Goal: Information Seeking & Learning: Learn about a topic

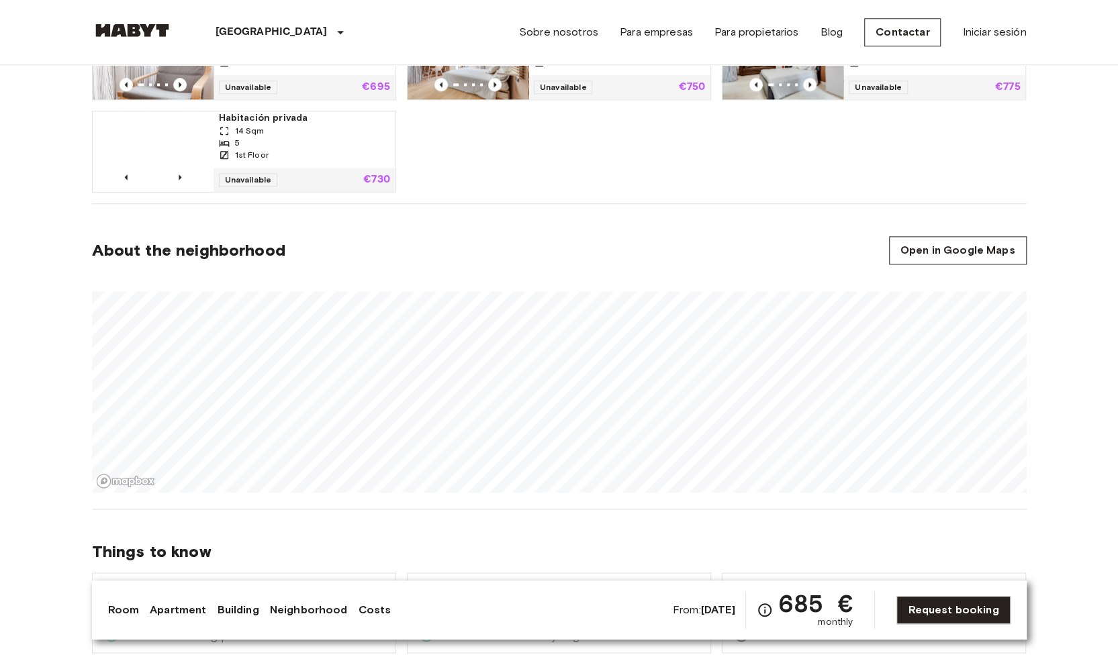
scroll to position [994, 0]
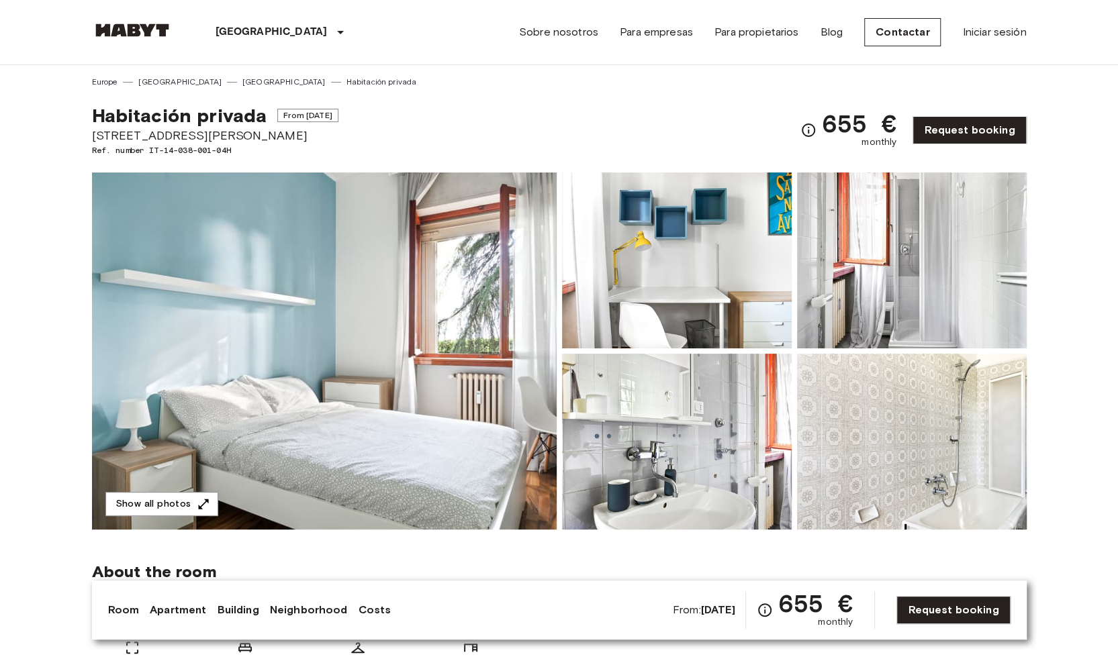
click at [379, 368] on img at bounding box center [324, 351] width 465 height 357
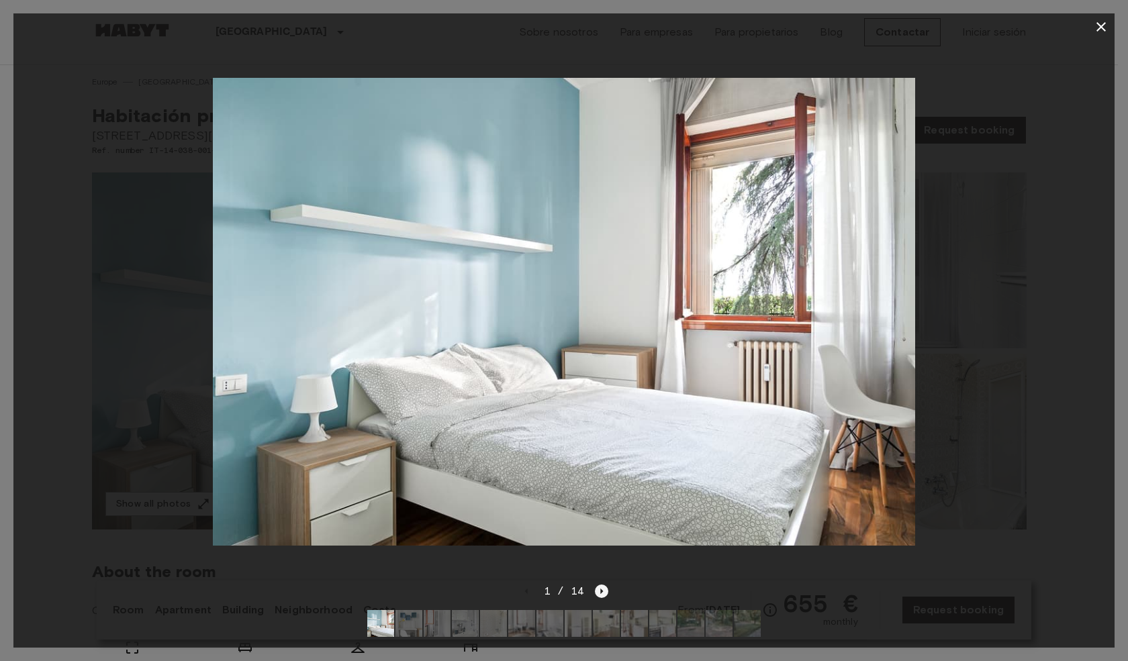
click at [598, 585] on icon "Next image" at bounding box center [601, 591] width 13 height 13
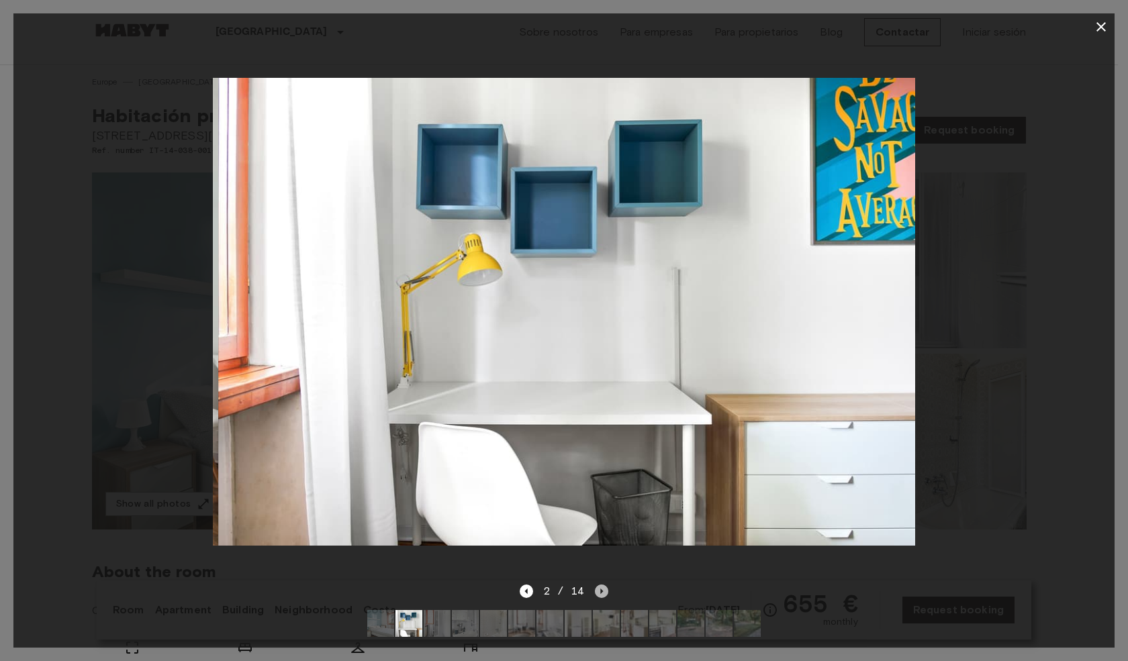
click at [598, 585] on icon "Next image" at bounding box center [601, 591] width 13 height 13
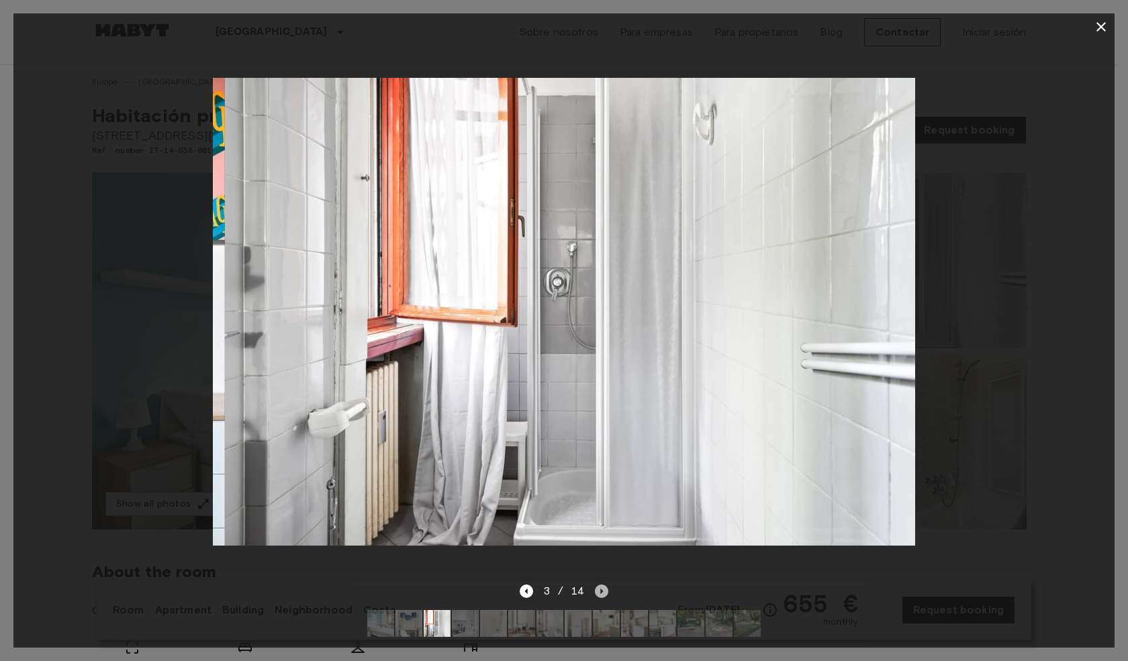
click at [598, 585] on icon "Next image" at bounding box center [601, 591] width 13 height 13
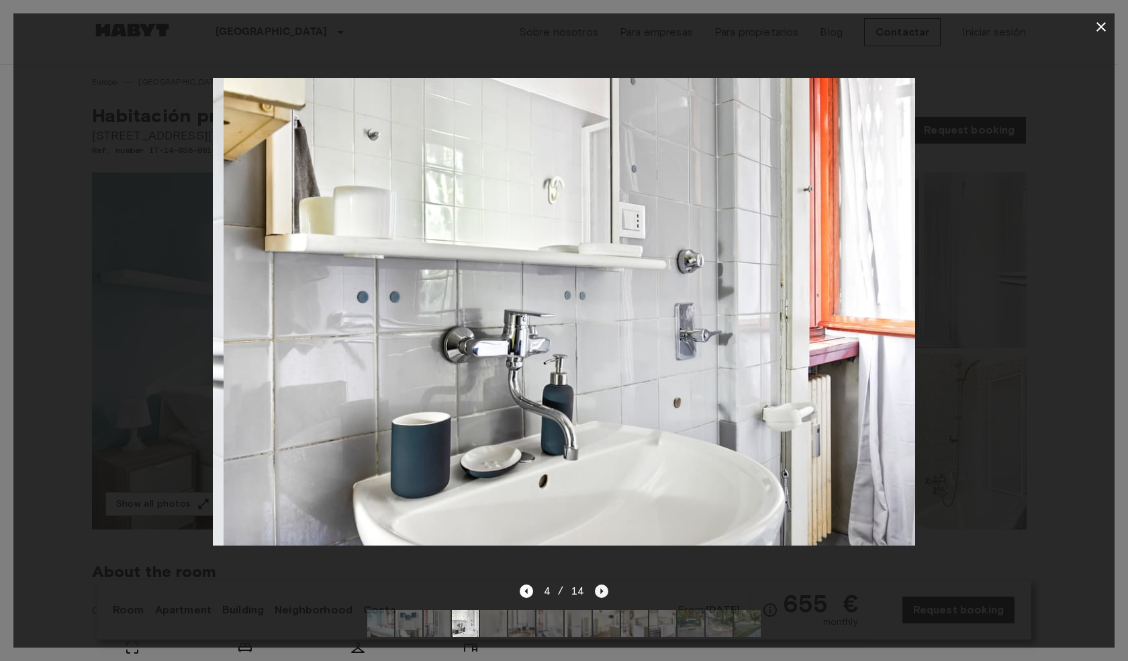
click at [598, 585] on icon "Next image" at bounding box center [601, 591] width 13 height 13
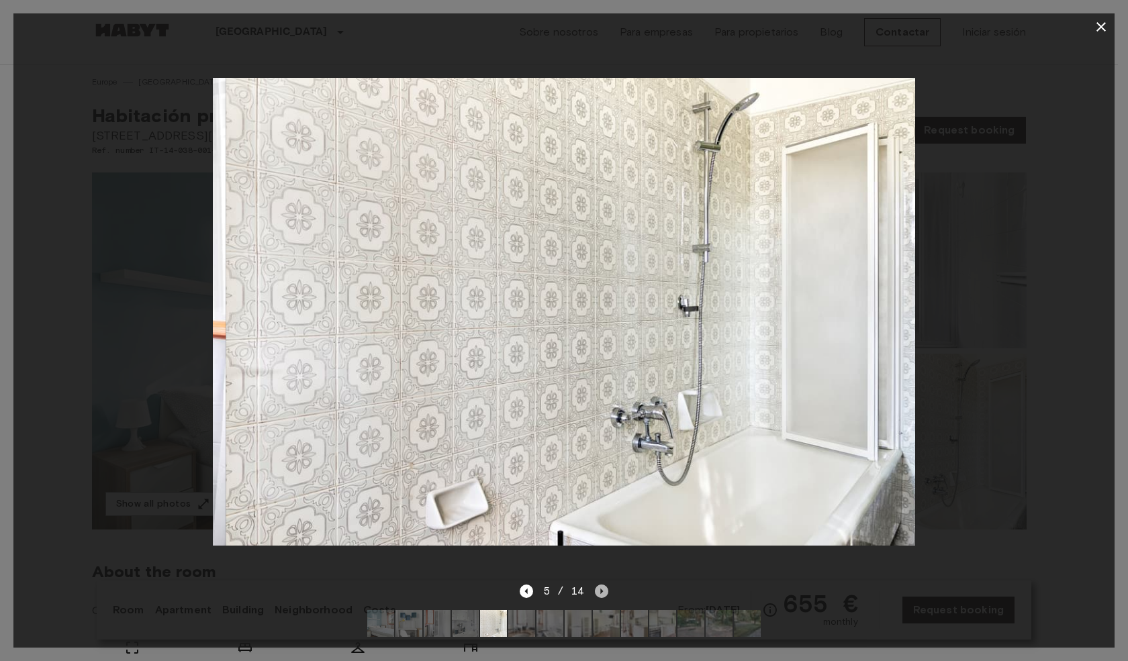
click at [598, 585] on icon "Next image" at bounding box center [601, 591] width 13 height 13
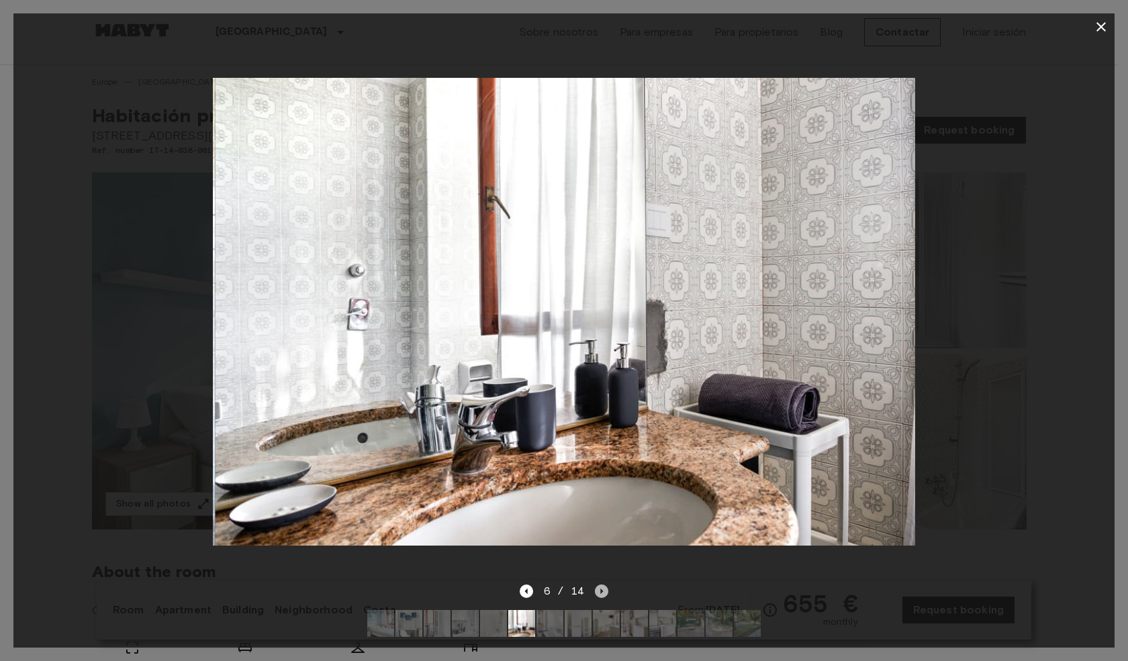
click at [598, 585] on icon "Next image" at bounding box center [601, 591] width 13 height 13
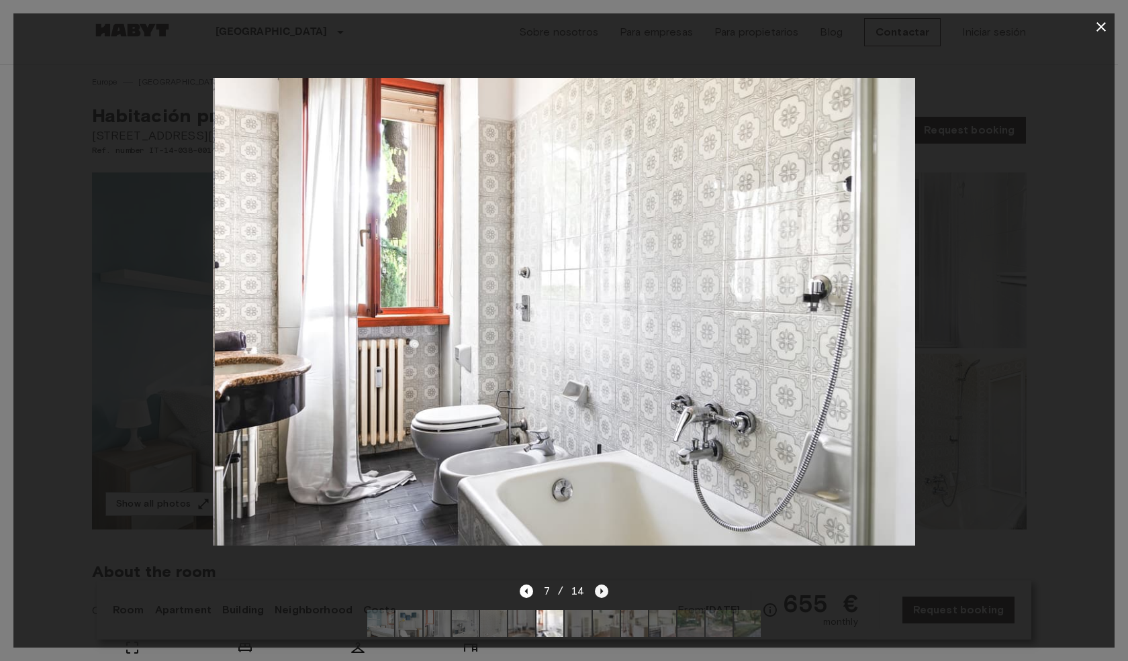
click at [598, 585] on icon "Next image" at bounding box center [601, 591] width 13 height 13
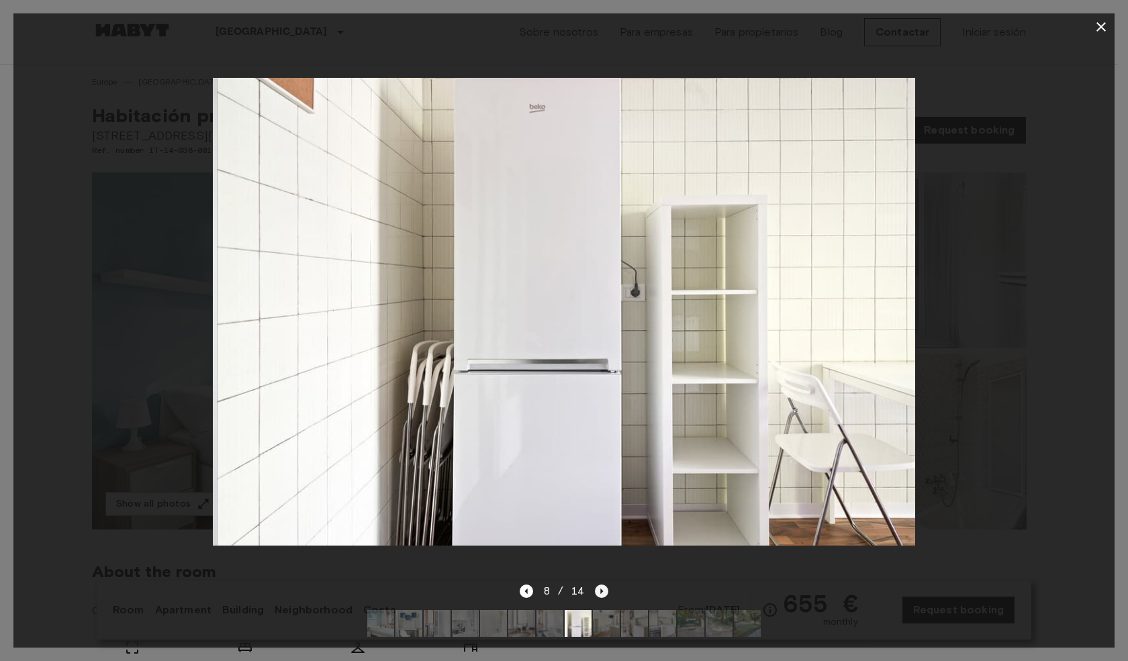
click at [598, 585] on icon "Next image" at bounding box center [601, 591] width 13 height 13
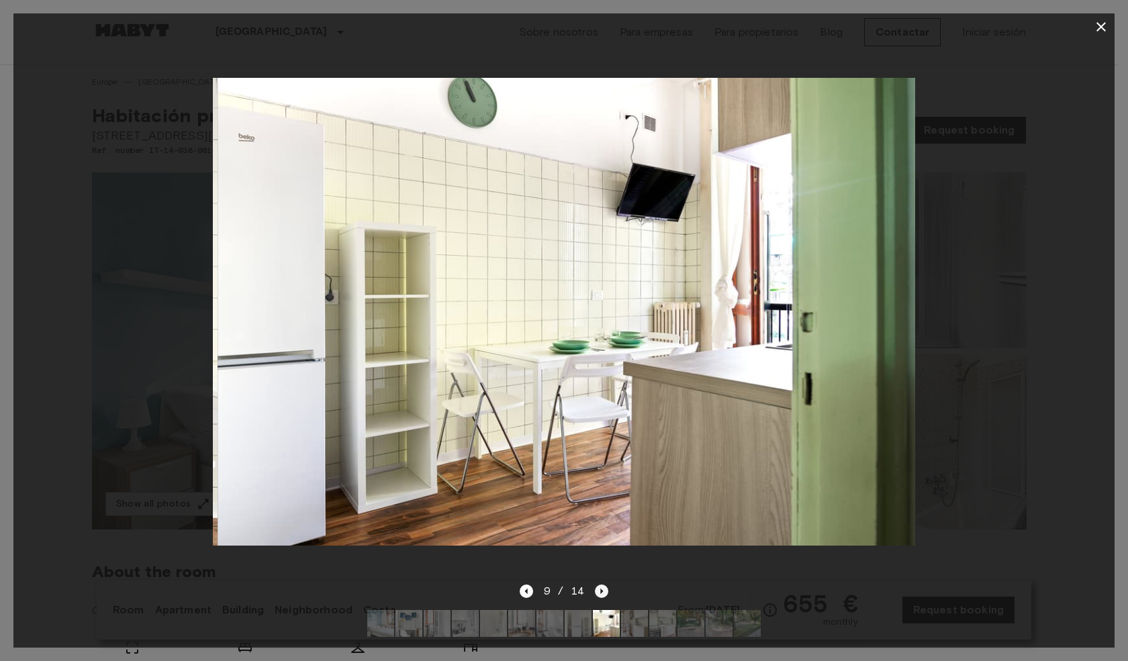
click at [598, 585] on icon "Next image" at bounding box center [601, 591] width 13 height 13
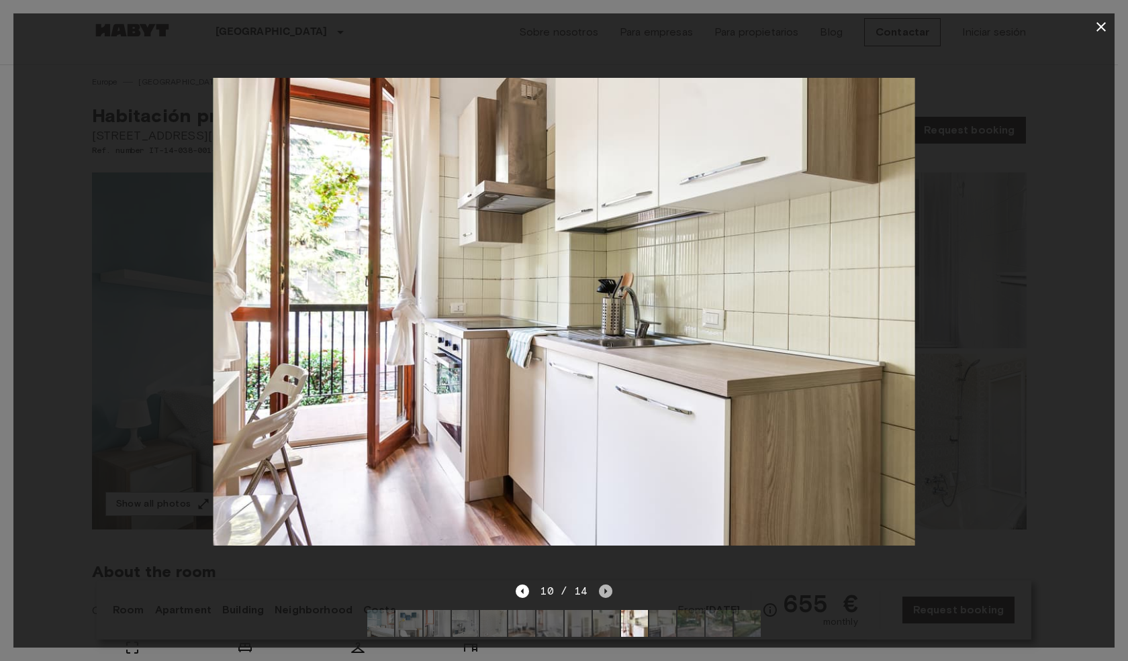
click at [599, 585] on icon "Next image" at bounding box center [605, 591] width 13 height 13
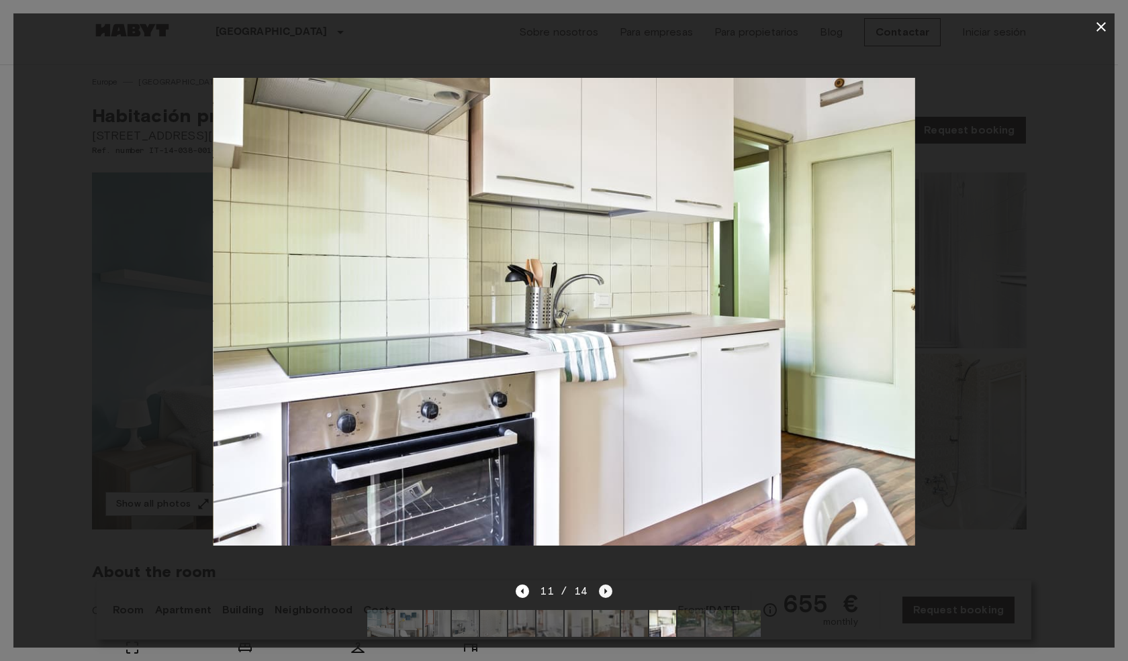
click at [599, 585] on icon "Next image" at bounding box center [605, 591] width 13 height 13
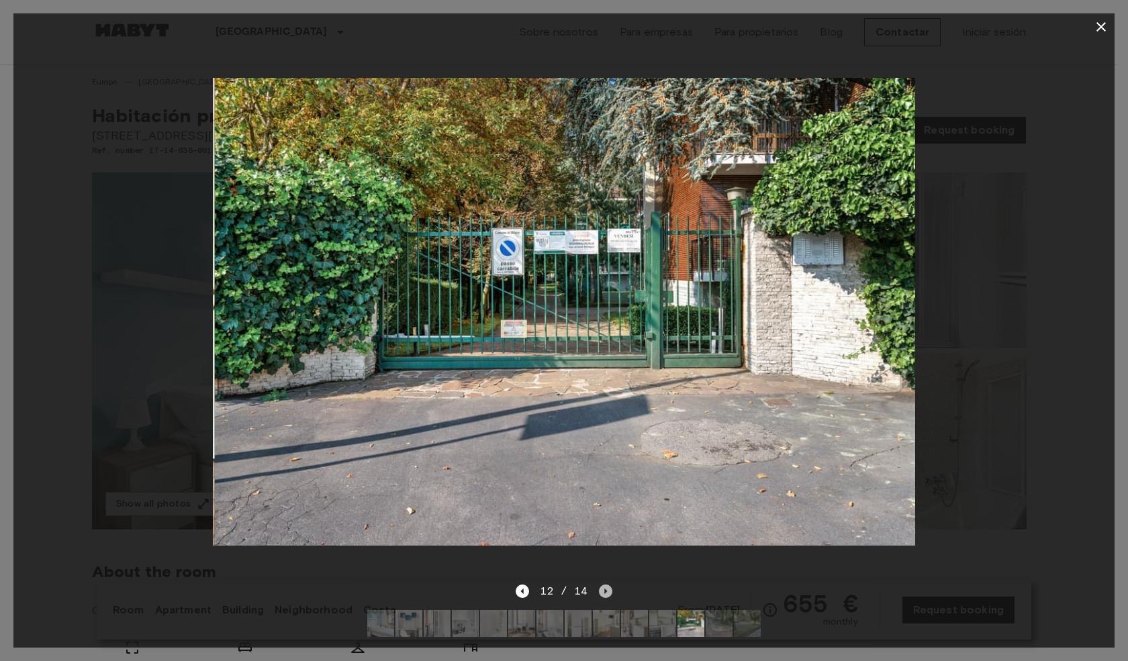
click at [599, 585] on icon "Next image" at bounding box center [605, 591] width 13 height 13
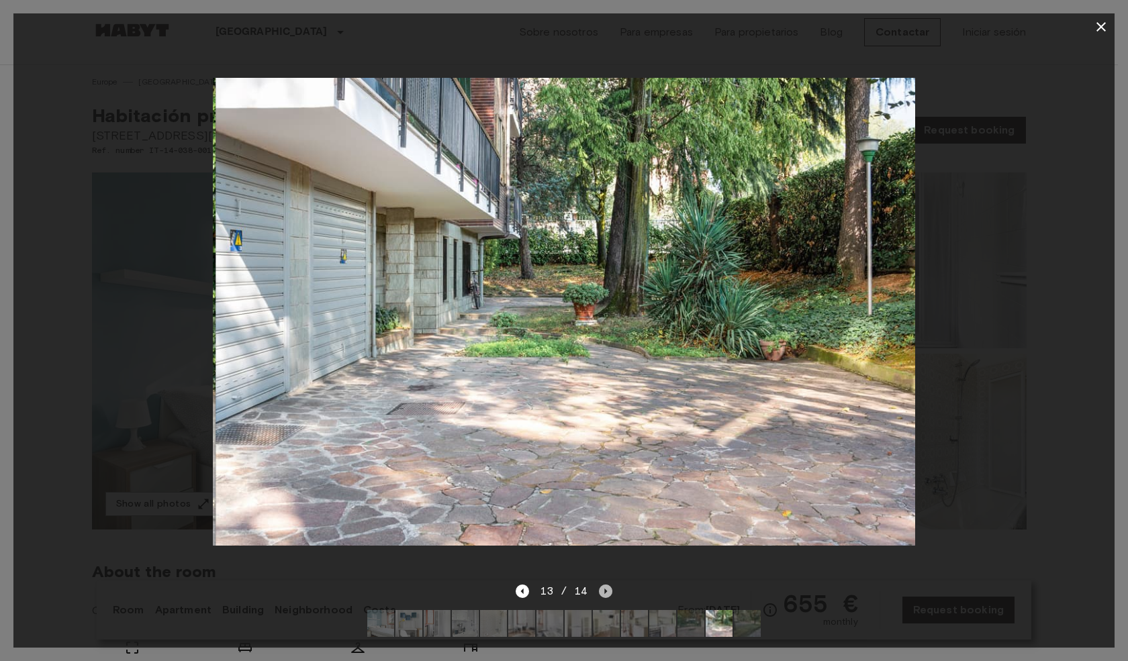
click at [599, 585] on icon "Next image" at bounding box center [605, 591] width 13 height 13
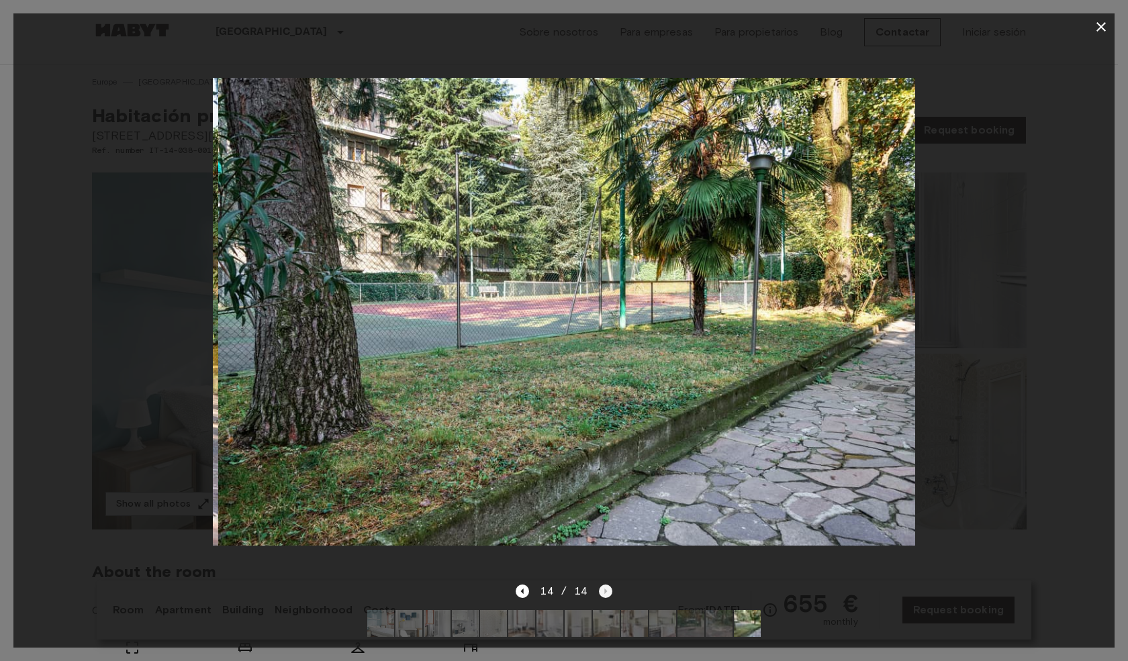
click at [598, 584] on div "14 / 14" at bounding box center [564, 592] width 96 height 16
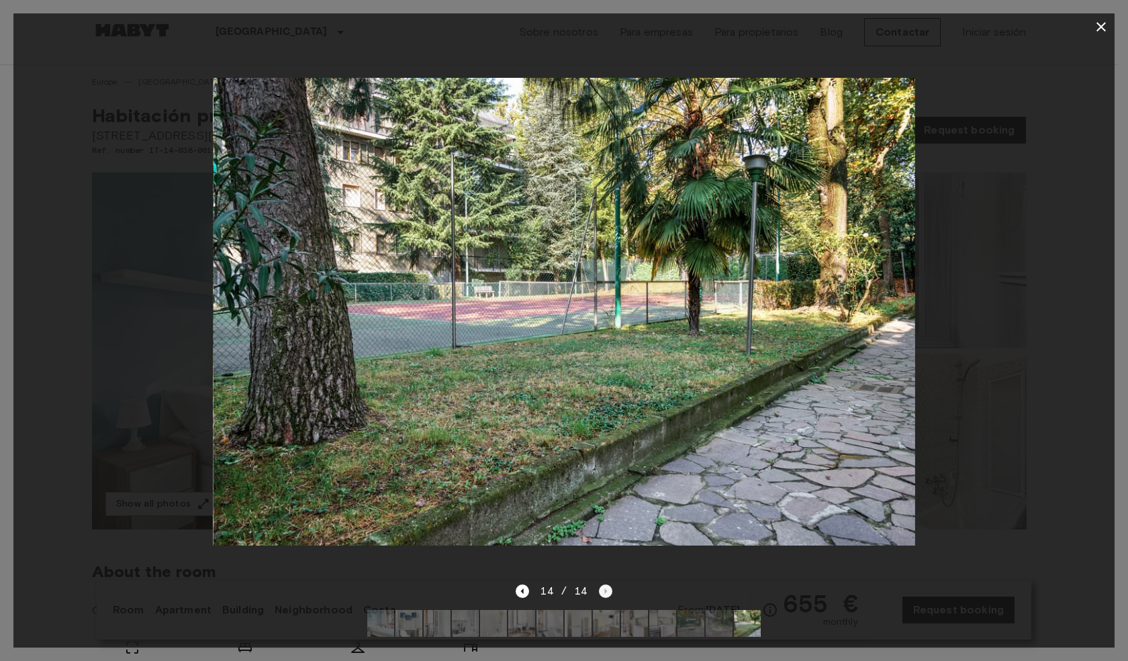
click at [598, 584] on div "14 / 14" at bounding box center [564, 592] width 96 height 16
click at [523, 585] on icon "Previous image" at bounding box center [522, 591] width 13 height 13
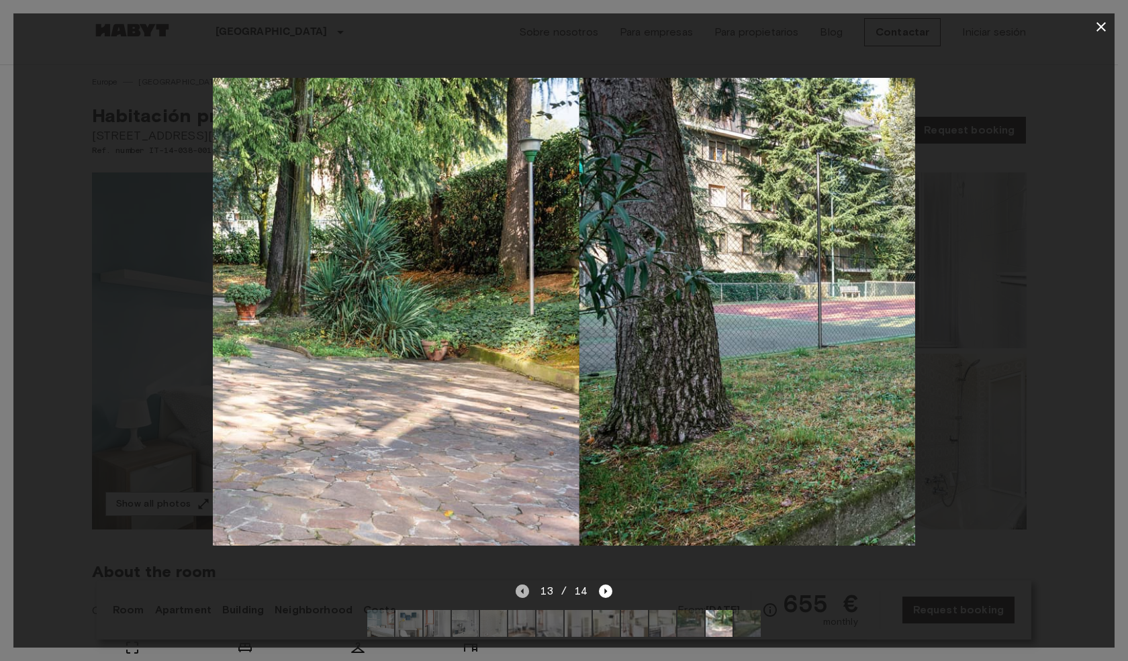
click at [523, 585] on icon "Previous image" at bounding box center [522, 591] width 13 height 13
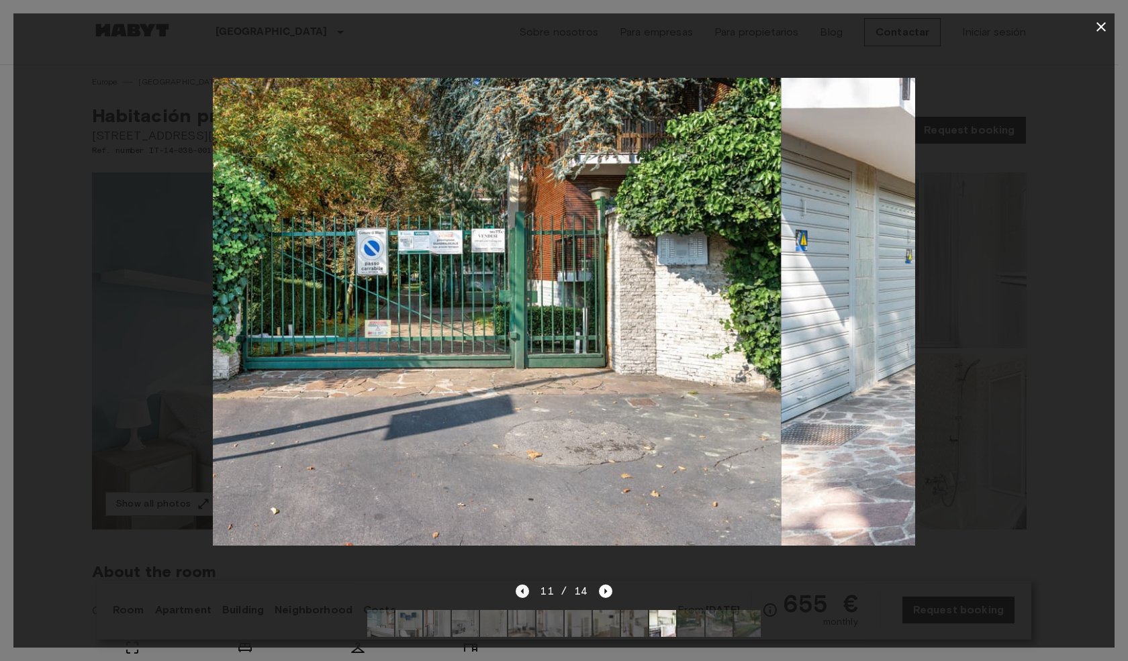
click at [523, 585] on icon "Previous image" at bounding box center [522, 591] width 13 height 13
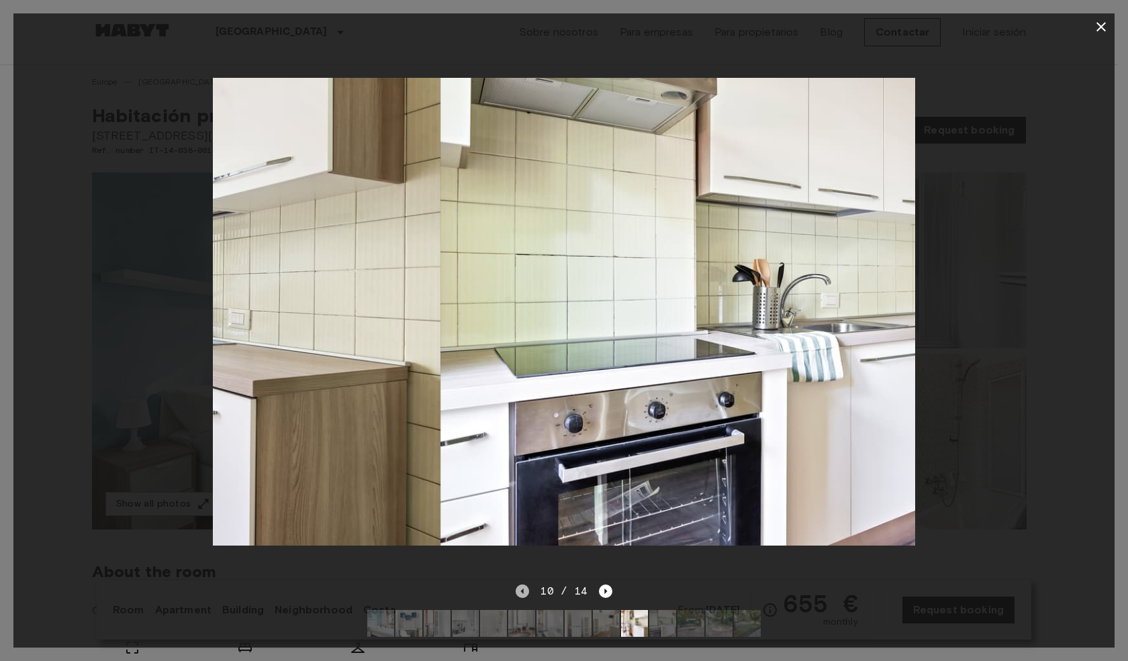
click at [523, 585] on icon "Previous image" at bounding box center [522, 591] width 13 height 13
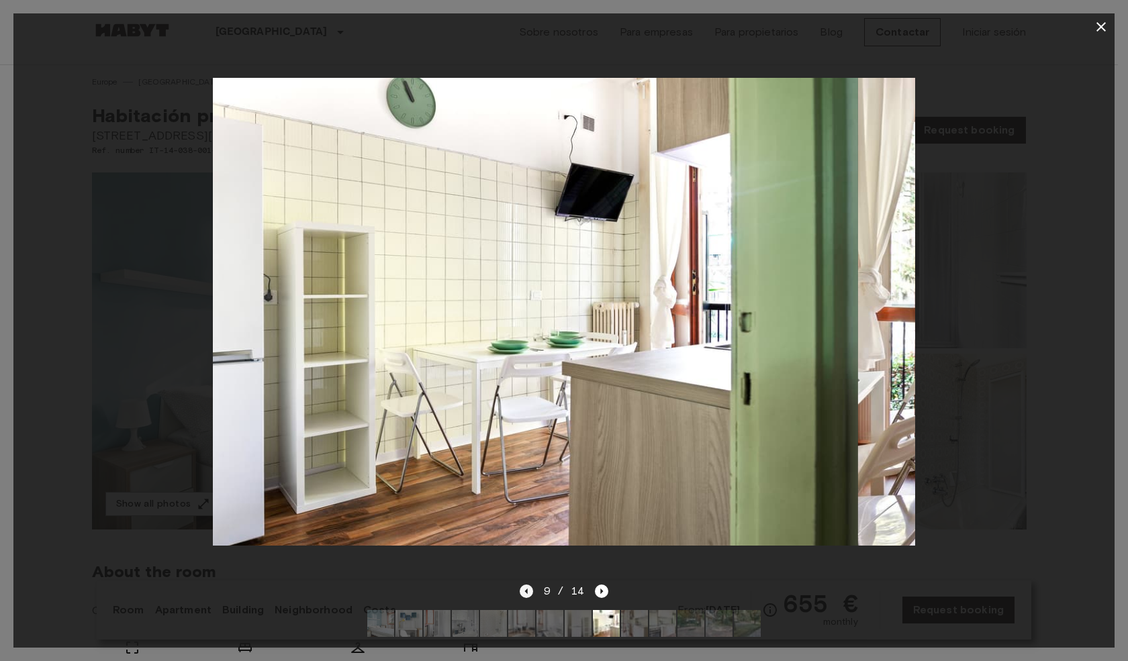
click at [523, 585] on icon "Previous image" at bounding box center [526, 591] width 13 height 13
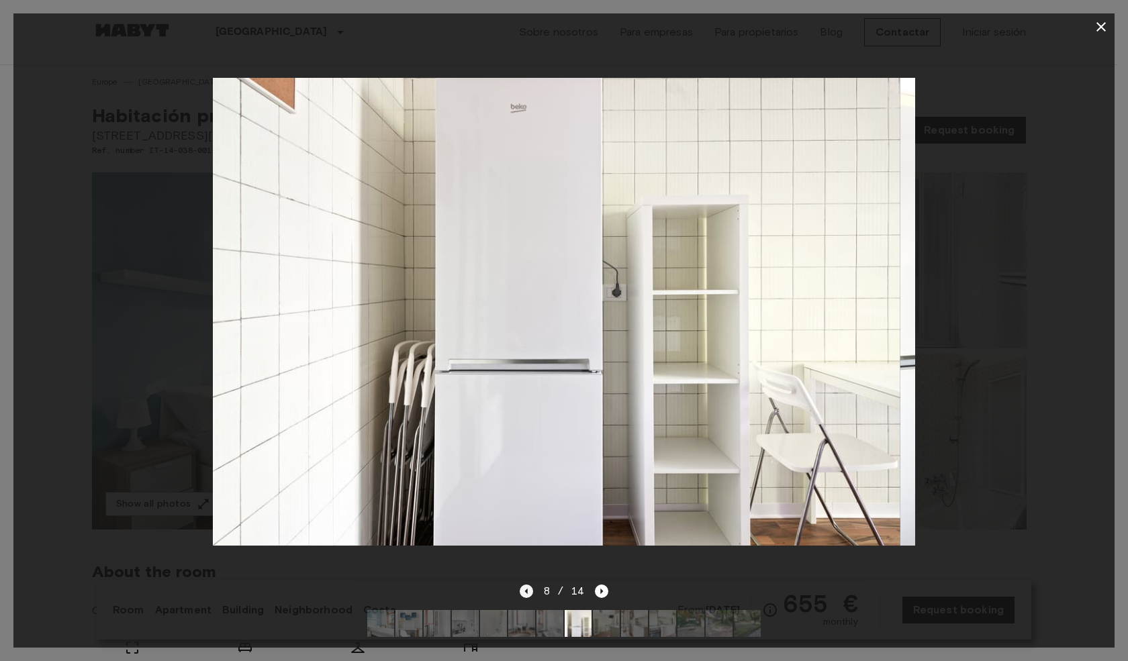
click at [523, 585] on icon "Previous image" at bounding box center [526, 591] width 13 height 13
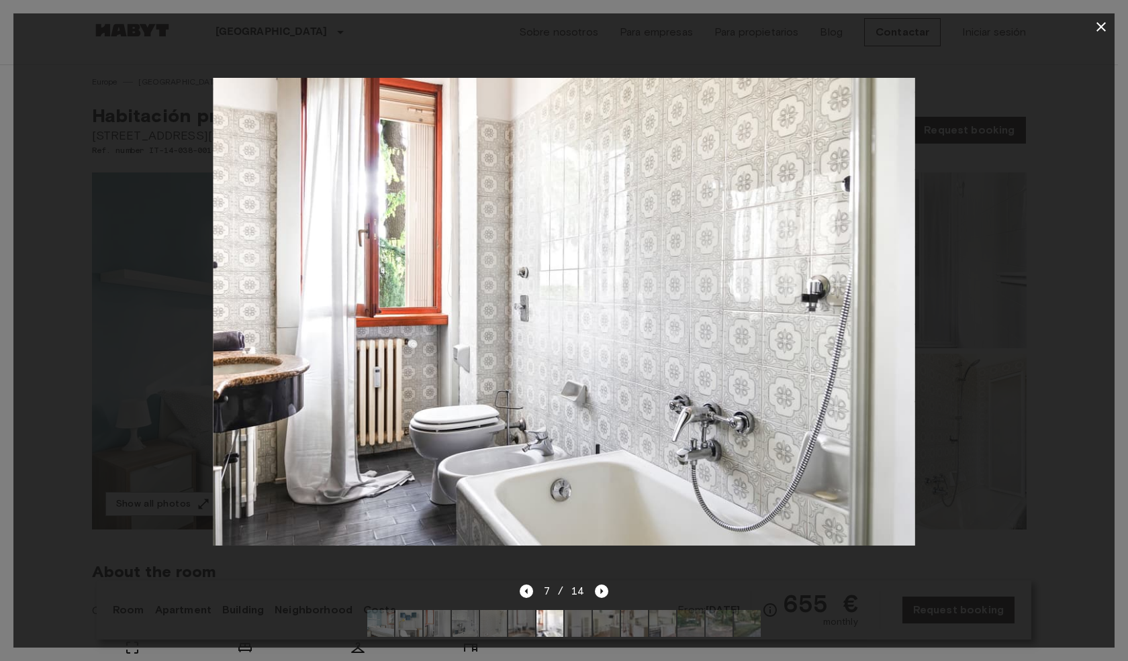
click at [1099, 23] on icon "button" at bounding box center [1101, 27] width 16 height 16
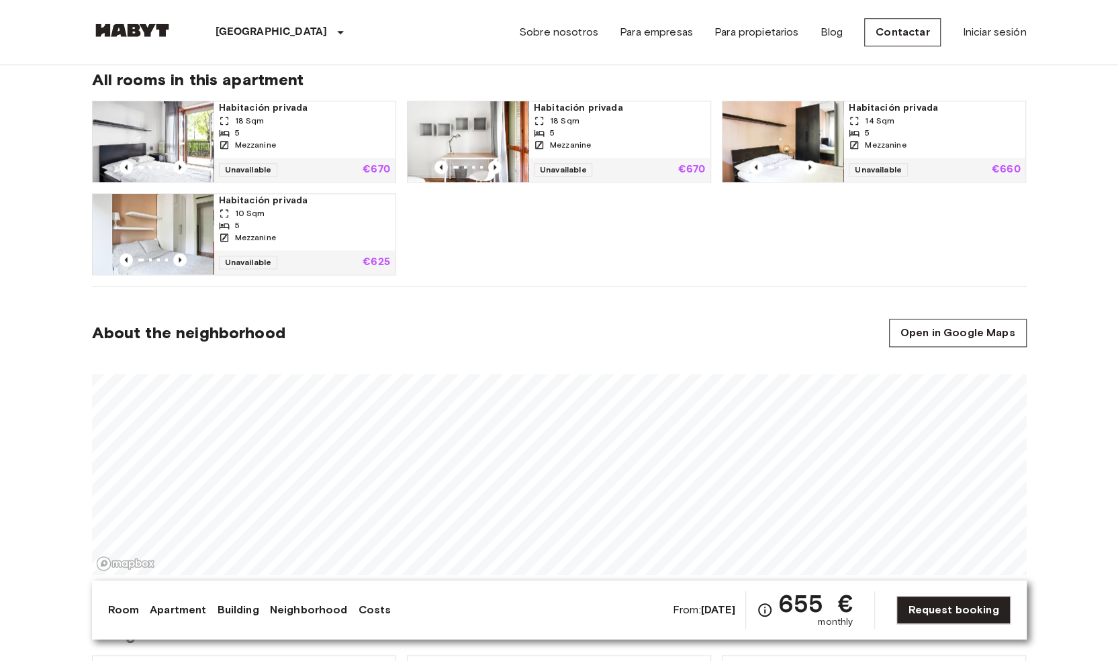
scroll to position [1121, 0]
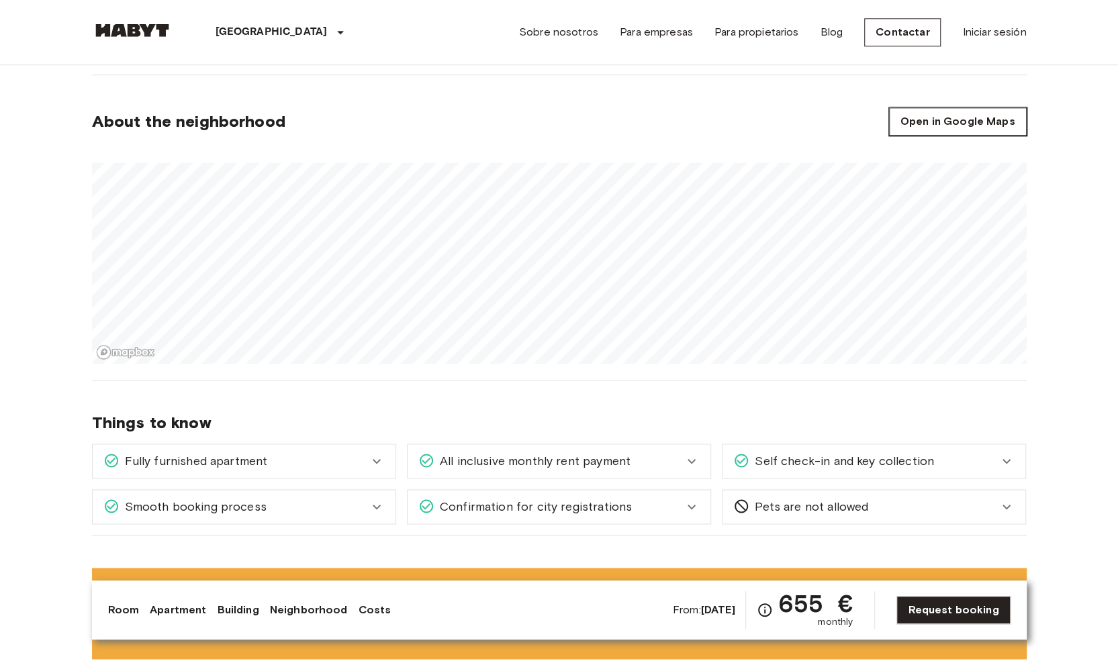
click at [1010, 115] on link "Open in Google Maps" at bounding box center [958, 121] width 138 height 28
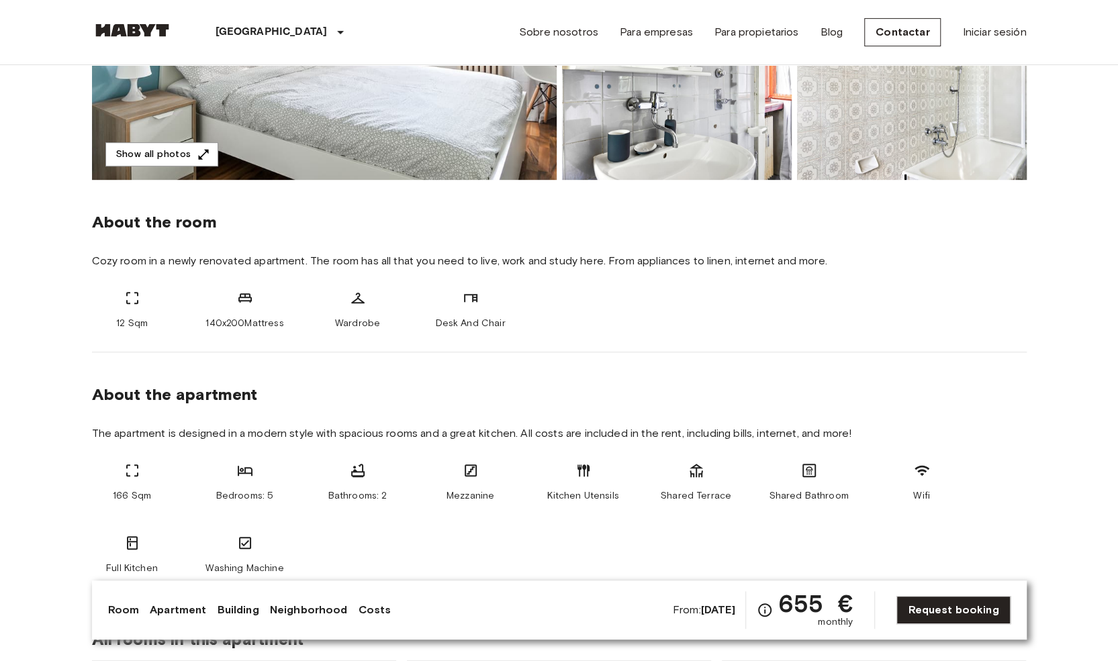
scroll to position [0, 0]
